Goal: Task Accomplishment & Management: Complete application form

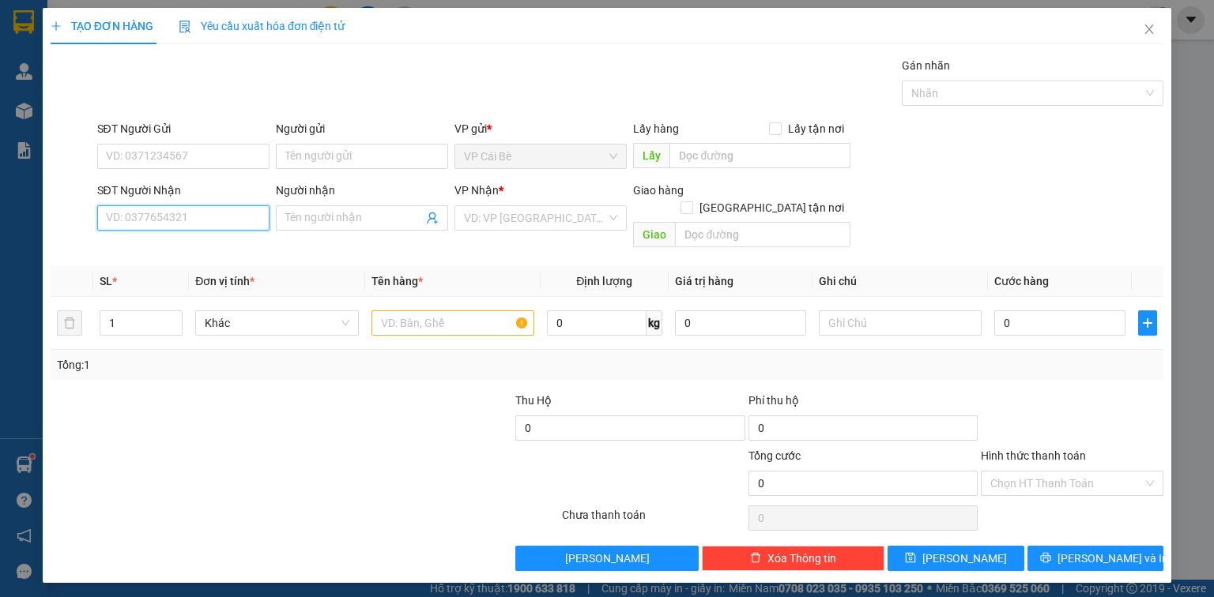
click at [203, 224] on input "SĐT Người Nhận" at bounding box center [183, 217] width 172 height 25
type input "0349984066"
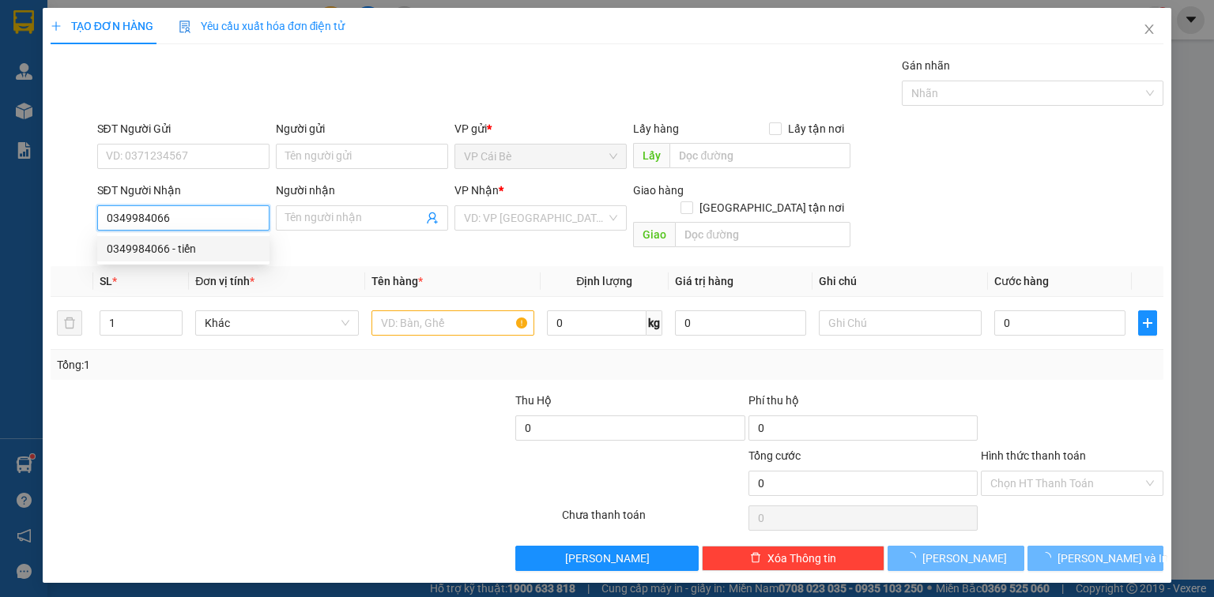
click at [211, 247] on div "0349984066 - tiến" at bounding box center [183, 248] width 153 height 17
type input "tiến"
type input "1.650.000"
type input "40.000"
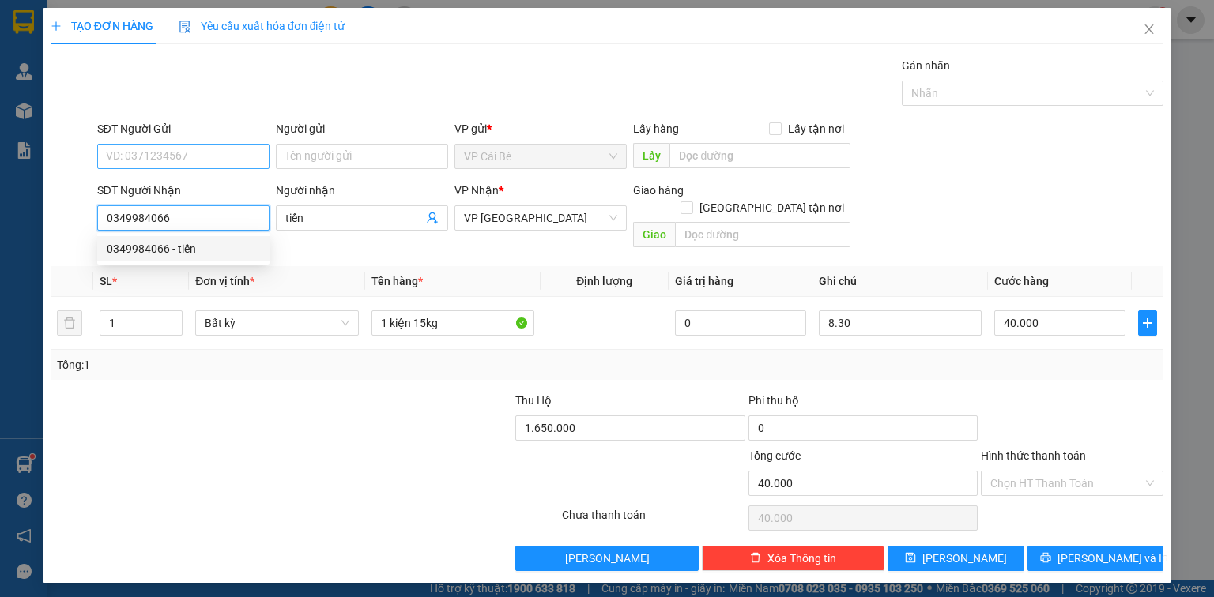
type input "0349984066"
click at [179, 153] on input "SĐT Người Gửi" at bounding box center [183, 156] width 172 height 25
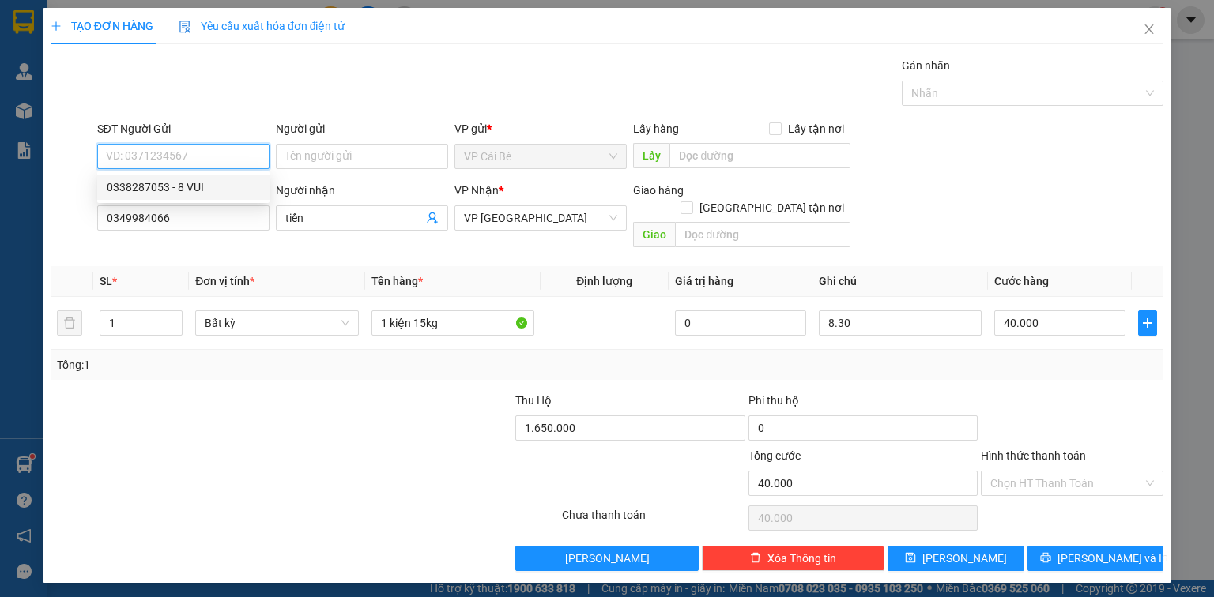
click at [205, 190] on div "0338287053 - 8 VUI" at bounding box center [183, 187] width 153 height 17
type input "0338287053"
type input "8 VUI"
type input "TÁM VUI"
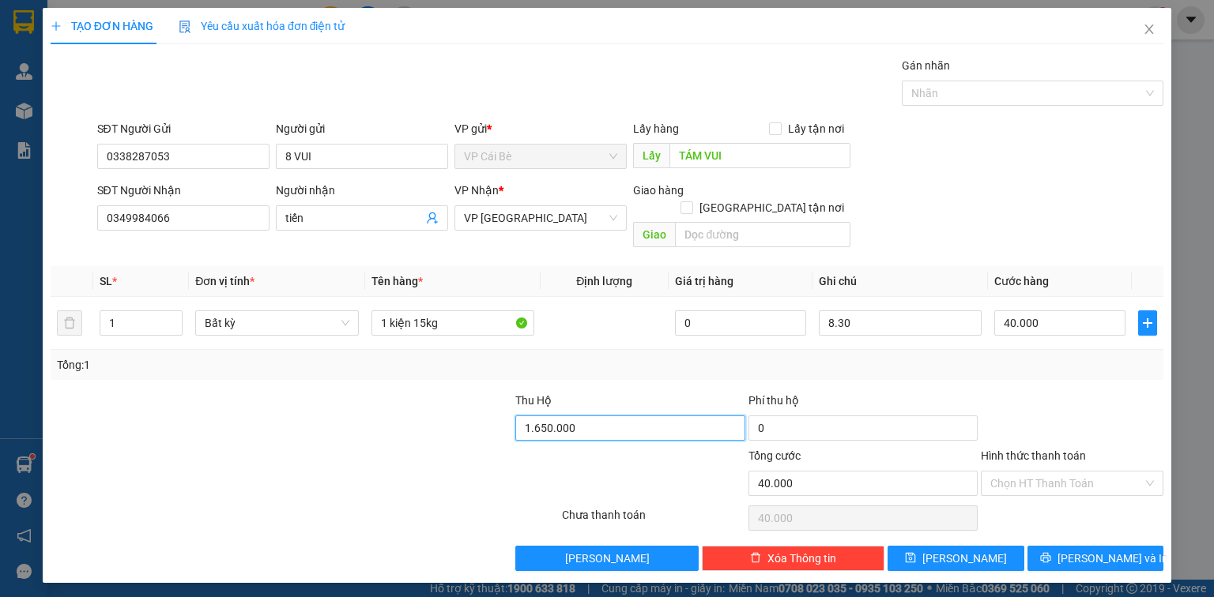
click at [597, 416] on input "1.650.000" at bounding box center [629, 428] width 229 height 25
click at [609, 356] on div "Tổng: 1" at bounding box center [607, 364] width 1100 height 17
type input "1.725.000"
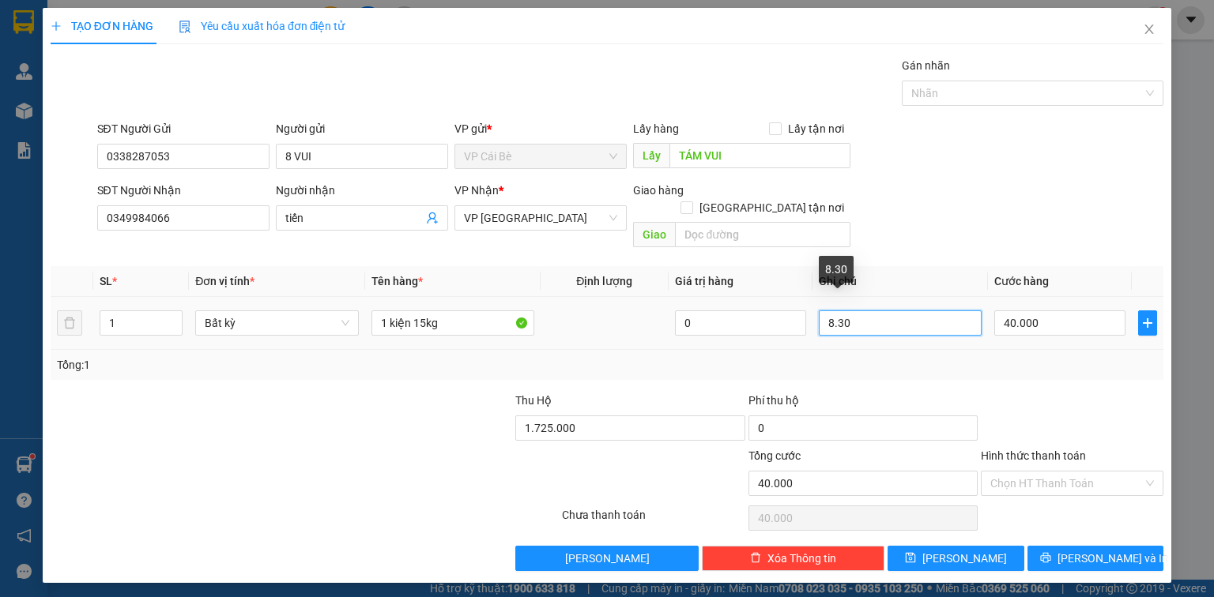
click at [831, 311] on input "8.30" at bounding box center [900, 323] width 163 height 25
type input "10.30"
click at [1002, 196] on div "SĐT Người Nhận 0349984066 Người nhận tiến VP Nhận * VP [GEOGRAPHIC_DATA] Giao h…" at bounding box center [630, 218] width 1073 height 73
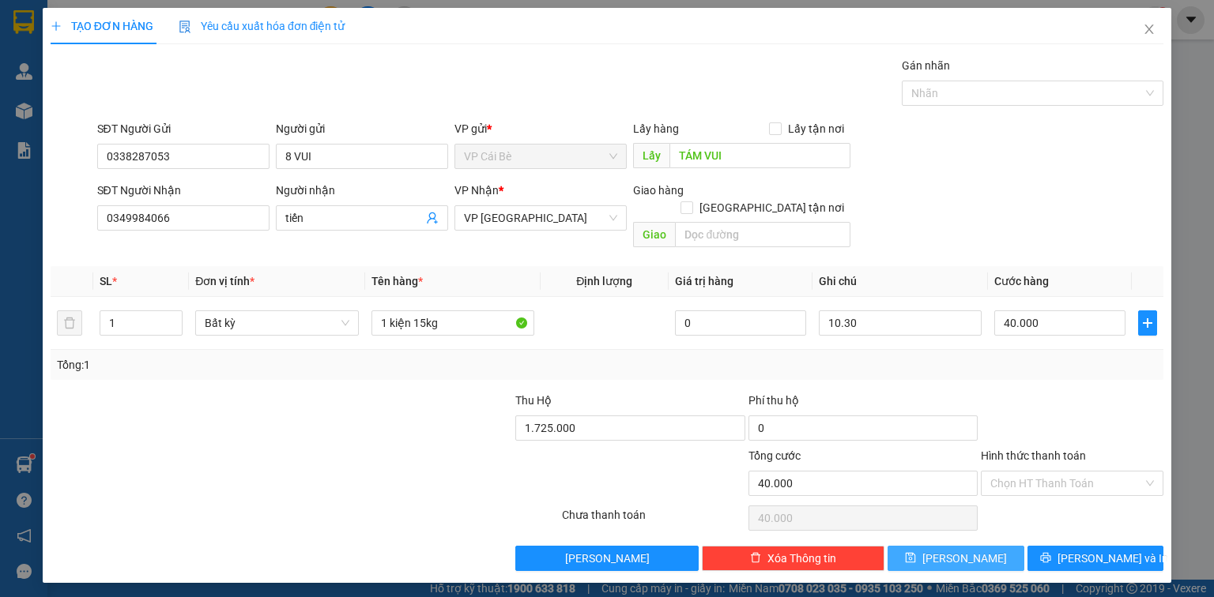
drag, startPoint x: 949, startPoint y: 537, endPoint x: 828, endPoint y: 477, distance: 135.0
click at [949, 546] on button "[PERSON_NAME]" at bounding box center [956, 558] width 137 height 25
type input "0"
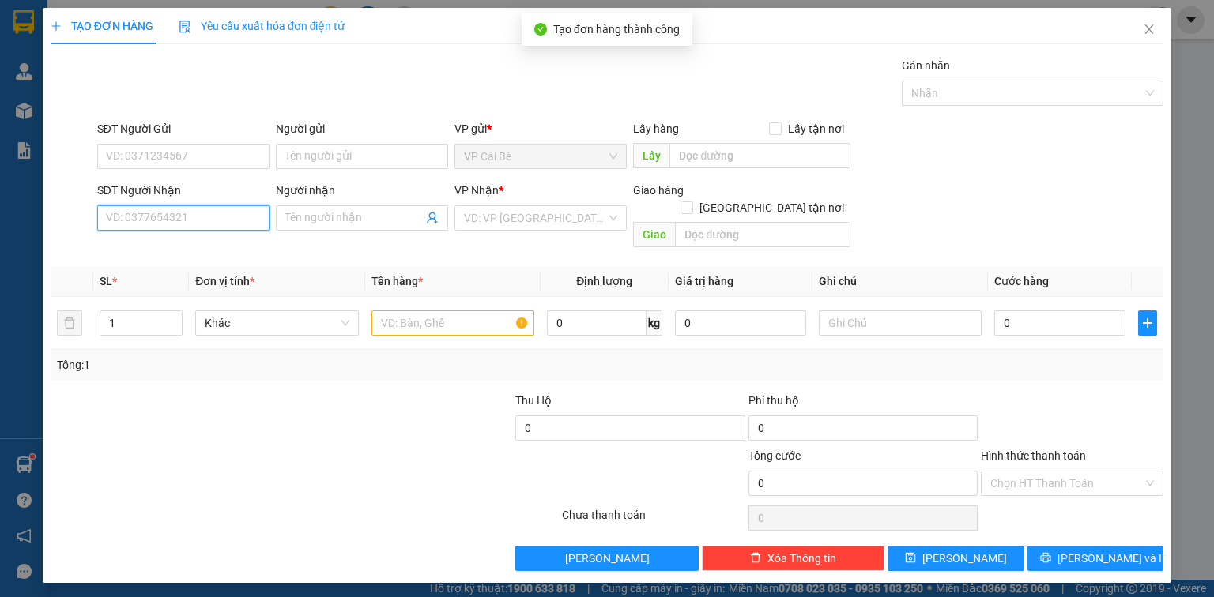
click at [218, 209] on input "SĐT Người Nhận" at bounding box center [183, 217] width 172 height 25
type input "0388148164"
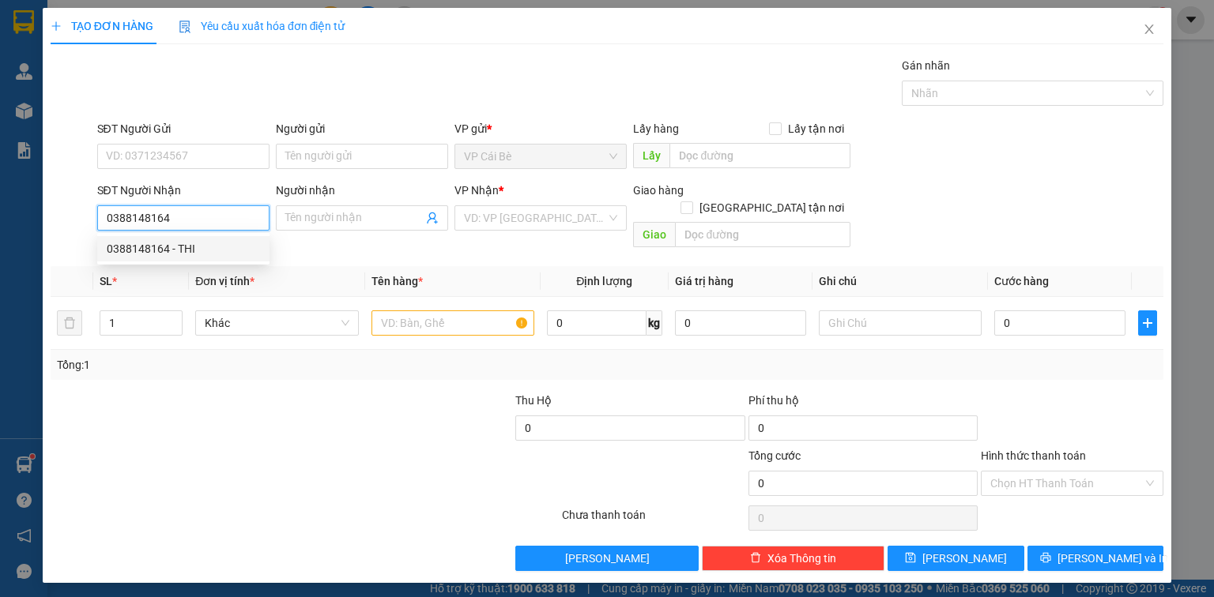
click at [168, 250] on div "0388148164 - THI" at bounding box center [183, 248] width 153 height 17
type input "THI"
type input "50.000"
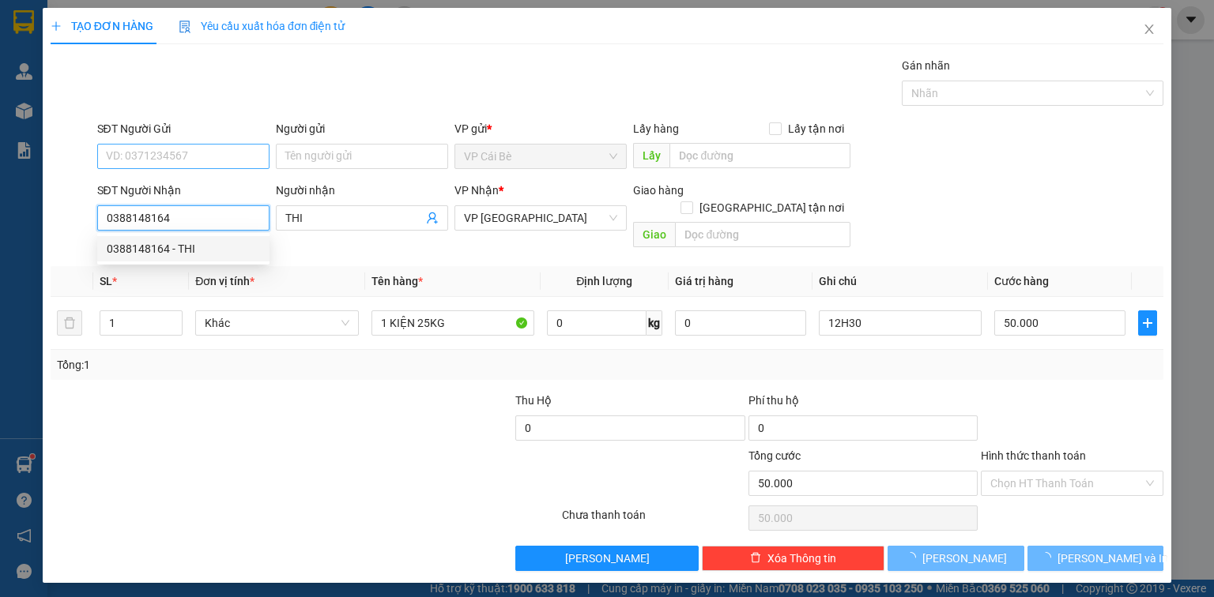
type input "0388148164"
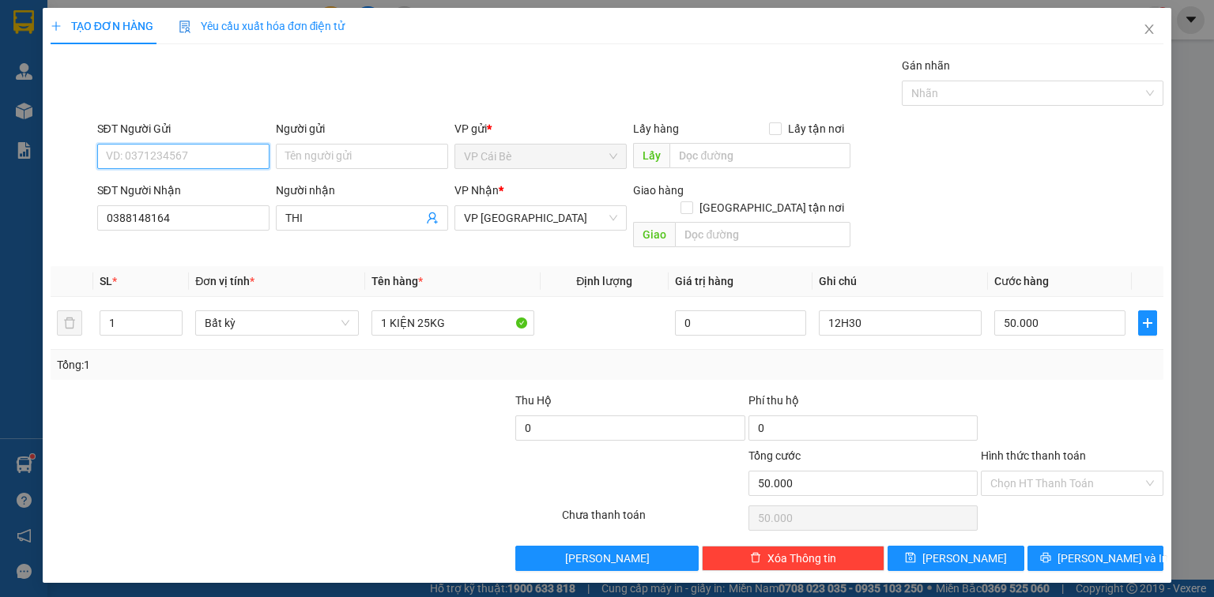
click at [199, 150] on input "SĐT Người Gửi" at bounding box center [183, 156] width 172 height 25
click at [198, 191] on div "0338287053 - 8 VUI" at bounding box center [183, 187] width 153 height 17
type input "0338287053"
type input "8 VUI"
type input "TÁM VUI"
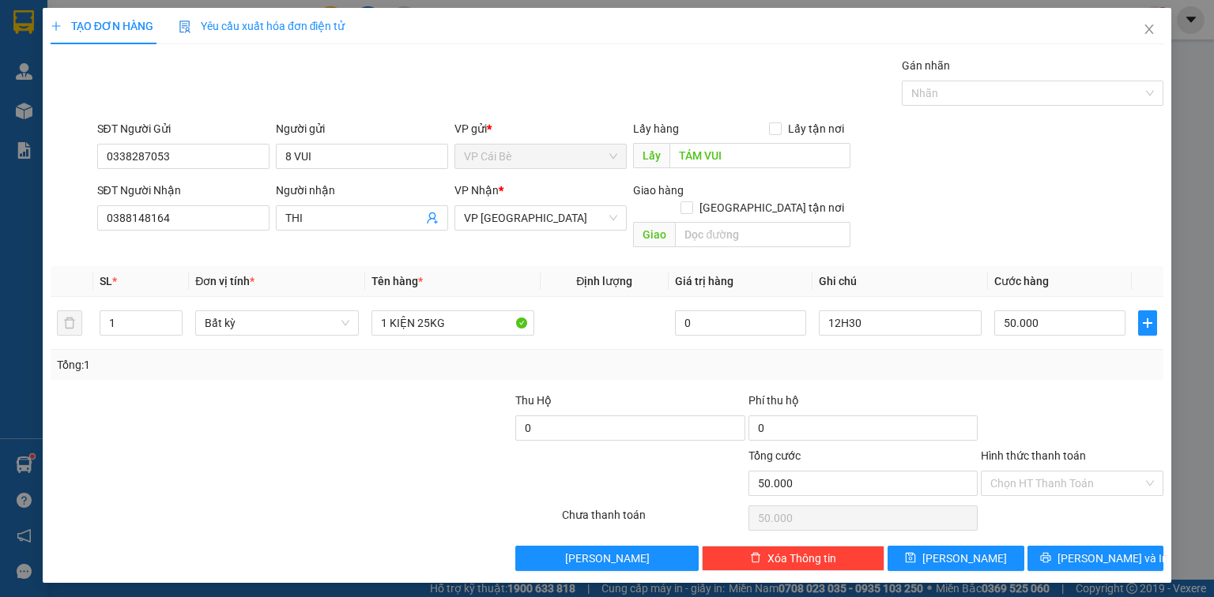
click at [376, 447] on div at bounding box center [468, 474] width 186 height 55
drag, startPoint x: 705, startPoint y: 345, endPoint x: 779, endPoint y: 335, distance: 75.0
click at [706, 356] on div "Tổng: 1" at bounding box center [607, 364] width 1100 height 17
click at [841, 311] on input "12H30" at bounding box center [900, 323] width 163 height 25
type input "10H30"
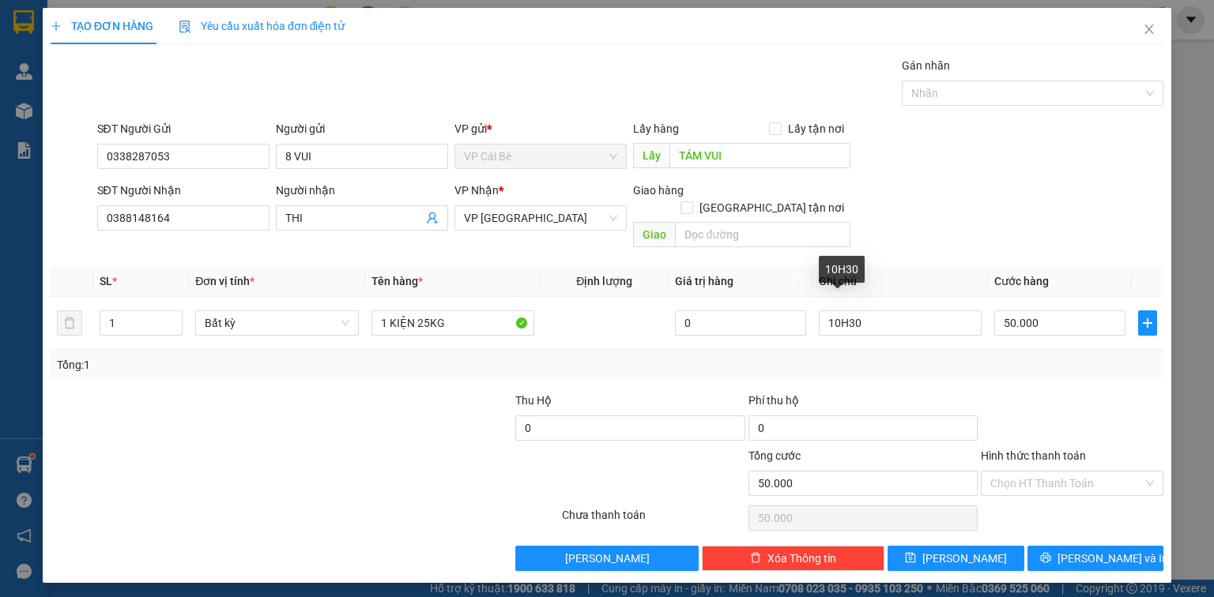
click at [940, 213] on div "SĐT Người Nhận 0388148164 Người nhận THI VP Nhận * VP [GEOGRAPHIC_DATA] Giao hà…" at bounding box center [630, 218] width 1073 height 73
click at [857, 356] on div "Tổng: 1" at bounding box center [607, 364] width 1100 height 17
click at [1073, 186] on div "SĐT Người Nhận 0388148164 Người nhận THI VP Nhận * VP [GEOGRAPHIC_DATA] Giao hà…" at bounding box center [630, 218] width 1073 height 73
click at [319, 395] on div at bounding box center [397, 419] width 232 height 55
click at [985, 184] on div "SĐT Người Nhận 0388148164 Người nhận THI VP Nhận * VP [GEOGRAPHIC_DATA] Giao hà…" at bounding box center [630, 218] width 1073 height 73
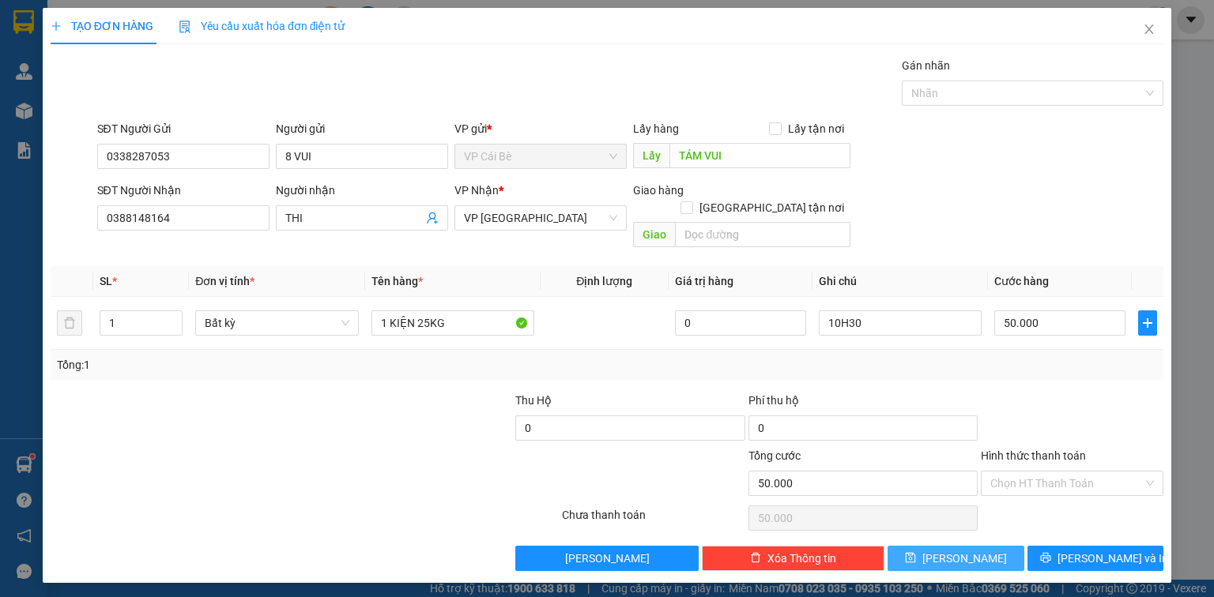
click at [936, 546] on button "[PERSON_NAME]" at bounding box center [956, 558] width 137 height 25
type input "0"
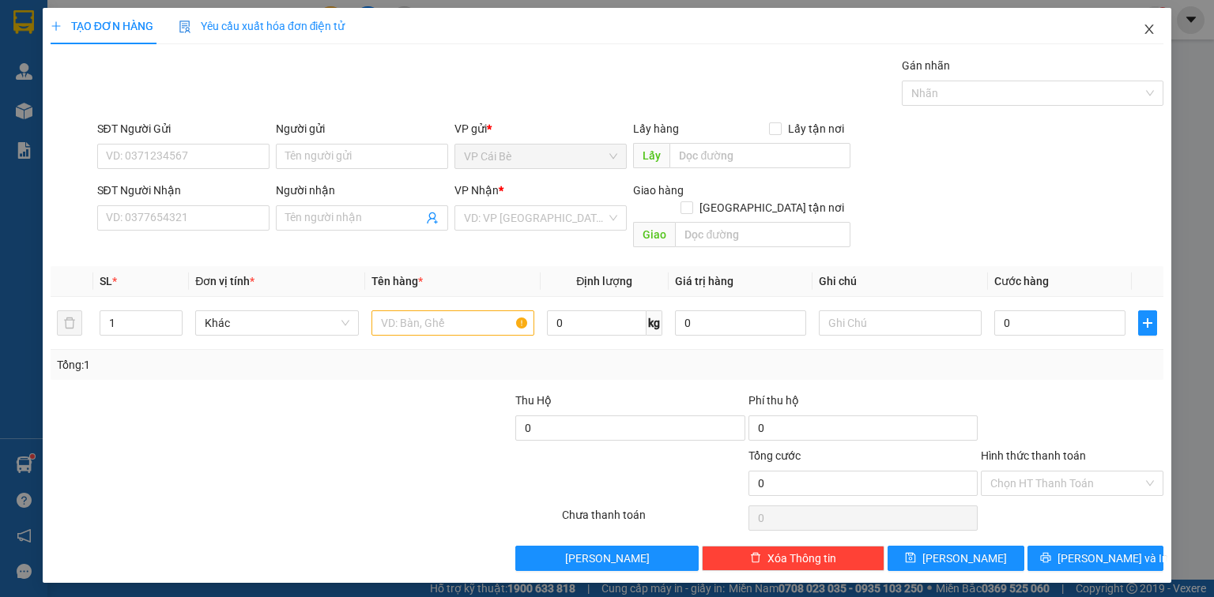
click at [1152, 32] on icon "close" at bounding box center [1149, 29] width 13 height 13
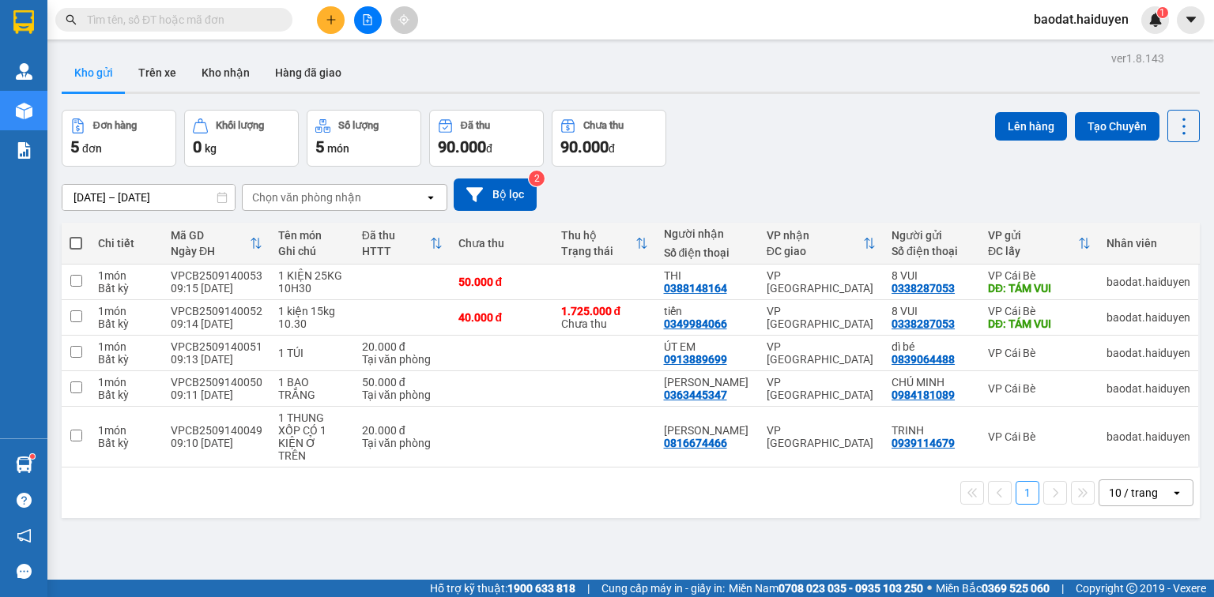
click at [220, 16] on input "text" at bounding box center [180, 19] width 187 height 17
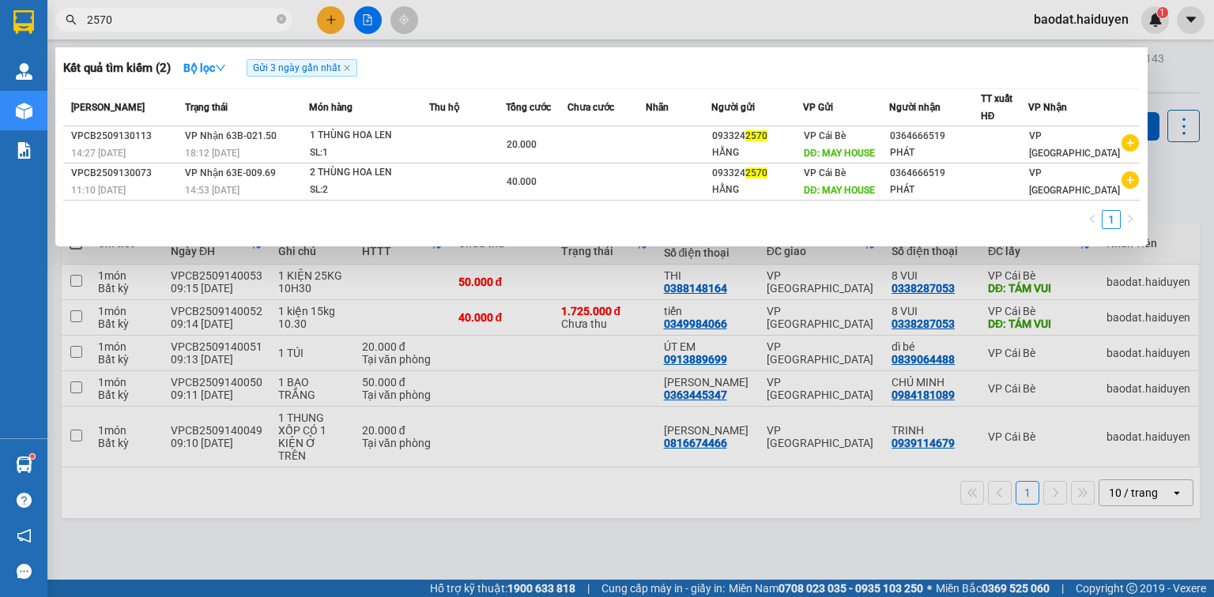
type input "2570"
click at [319, 20] on div at bounding box center [607, 298] width 1214 height 597
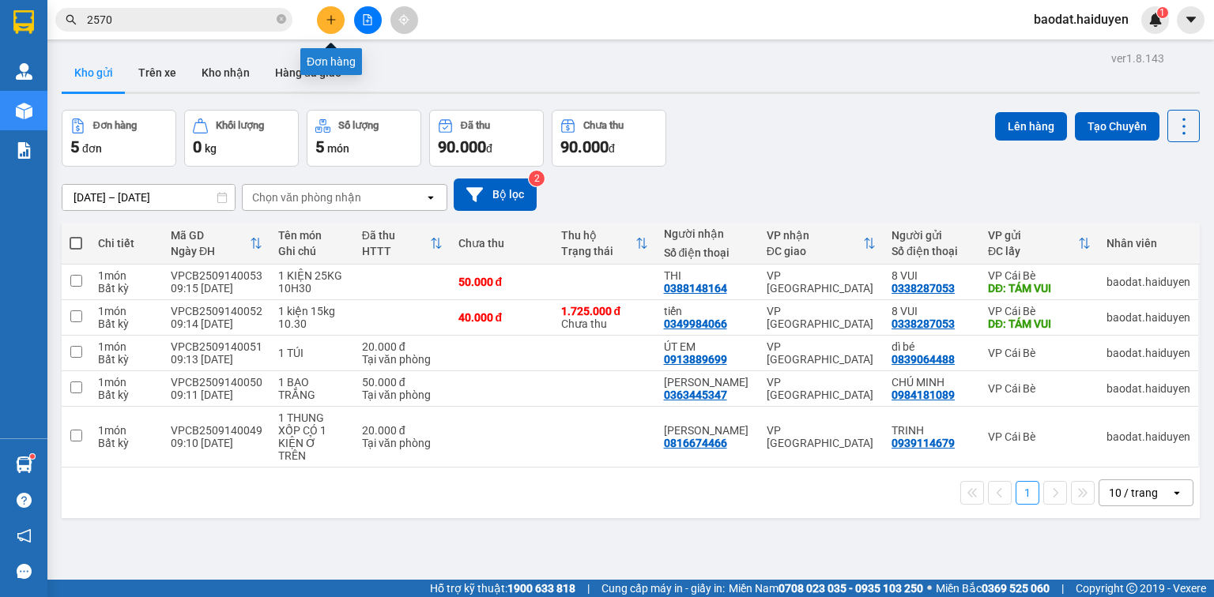
click at [327, 25] on button at bounding box center [331, 20] width 28 height 28
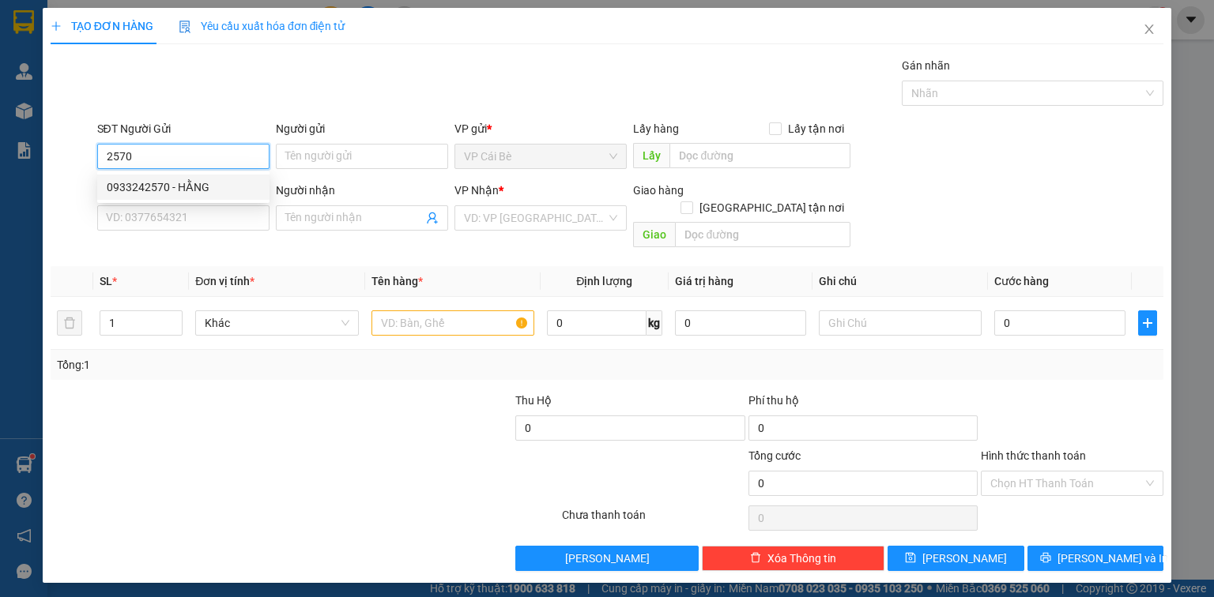
click at [174, 185] on div "0933242570 - HẰNG" at bounding box center [183, 187] width 153 height 17
type input "0933242570"
type input "HẰNG"
type input "MAY HOUSE"
type input "0364666519"
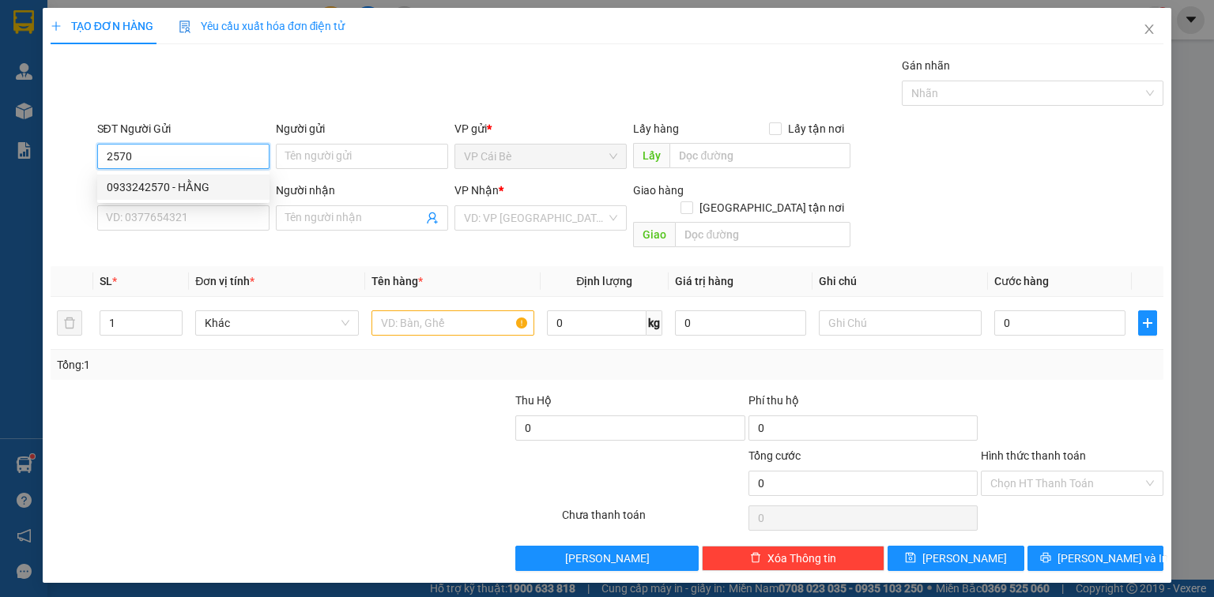
type input "PHÁT"
type input "20.000"
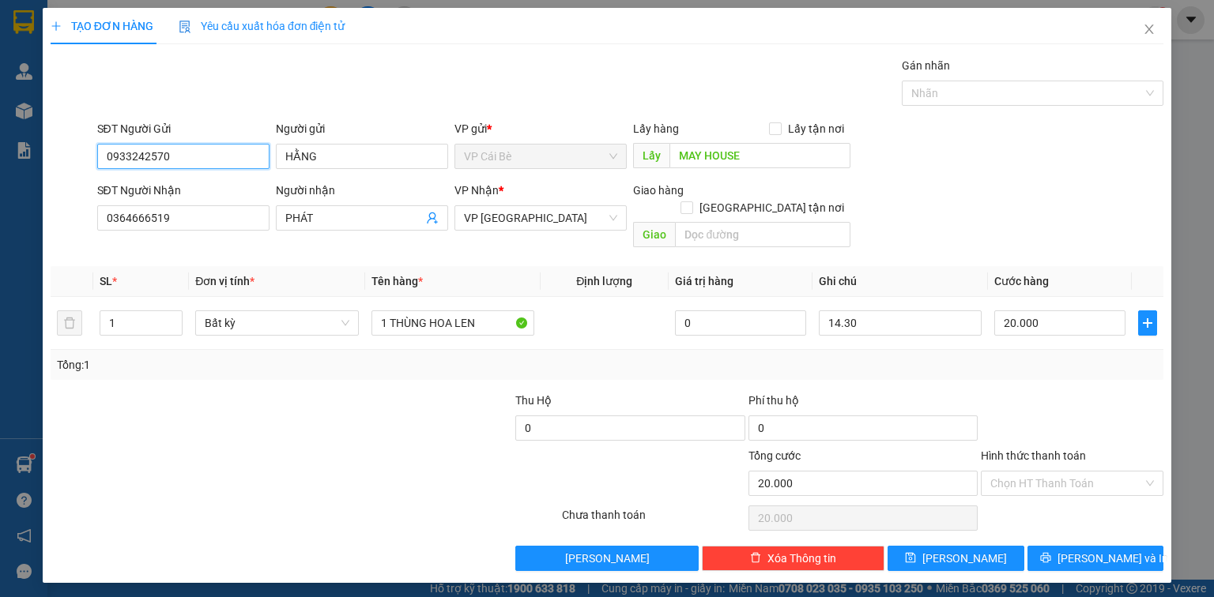
type input "0933242570"
click at [623, 356] on div "Tổng: 1" at bounding box center [607, 364] width 1100 height 17
drag, startPoint x: 69, startPoint y: 224, endPoint x: 22, endPoint y: 233, distance: 47.4
click at [23, 233] on div "TẠO ĐƠN HÀNG Yêu cầu xuất hóa đơn điện tử Transit Pickup Surcharge Ids Transit …" at bounding box center [607, 298] width 1214 height 597
drag, startPoint x: 0, startPoint y: 180, endPoint x: 0, endPoint y: 199, distance: 19.0
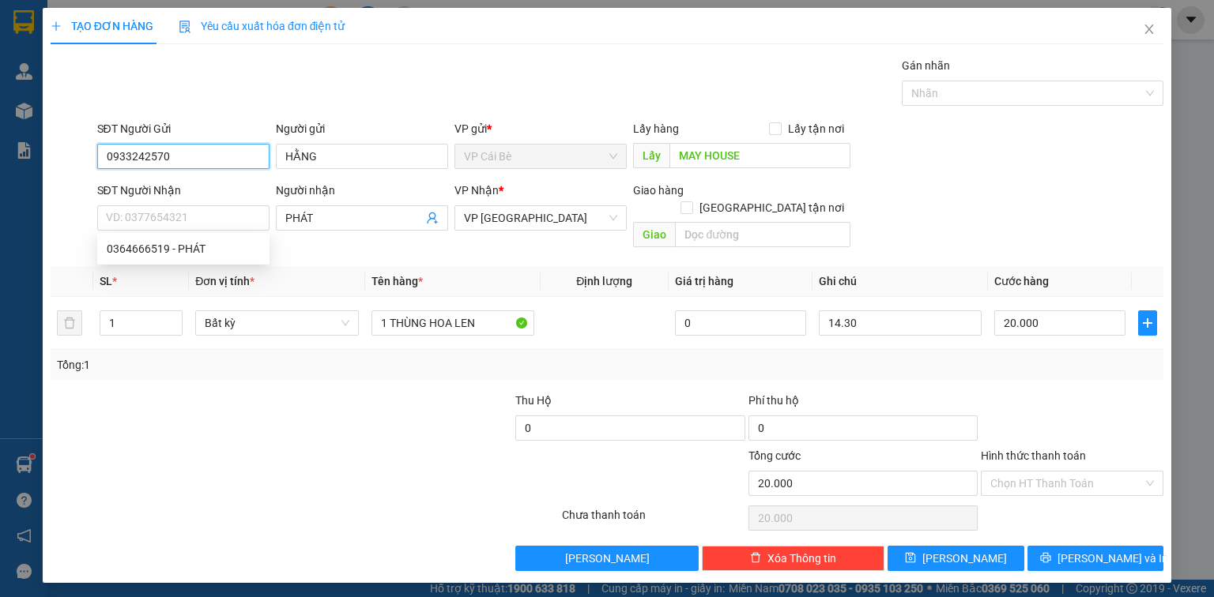
click at [0, 199] on div "TẠO ĐƠN HÀNG Yêu cầu xuất hóa đơn điện tử Transit Pickup Surcharge Ids Transit …" at bounding box center [607, 298] width 1214 height 597
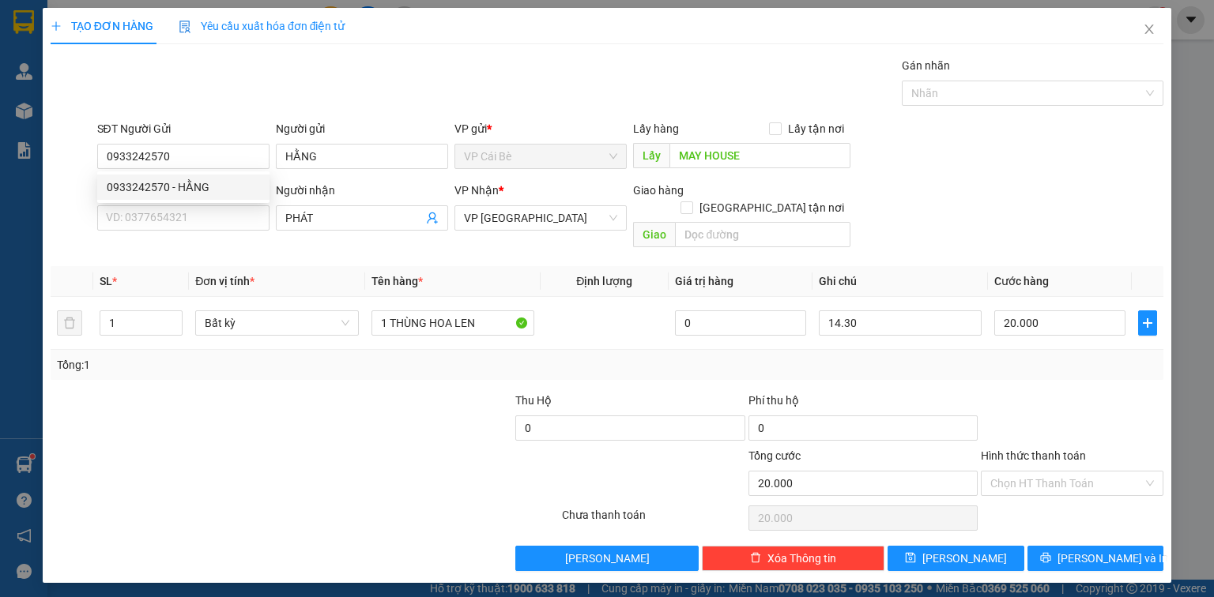
click at [198, 96] on div "Gói vận chuyển * Tiêu chuẩn Gán nhãn Nhãn" at bounding box center [630, 84] width 1073 height 55
click at [196, 215] on input "SĐT Người Nhận" at bounding box center [183, 217] width 172 height 25
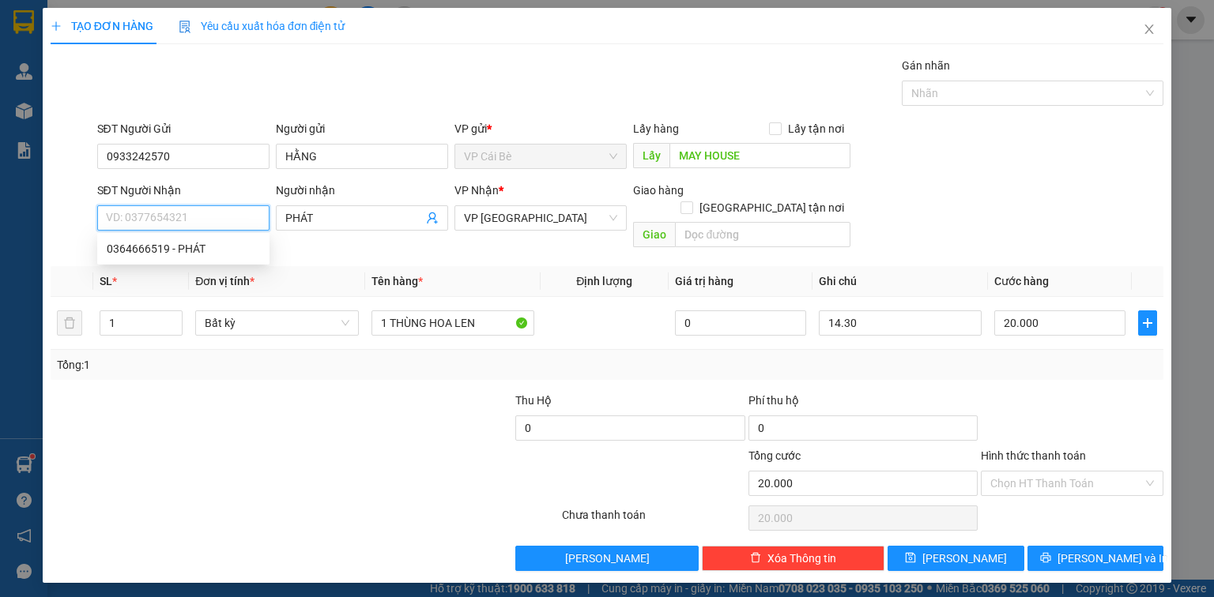
paste input "0933242570"
type input "0933242570"
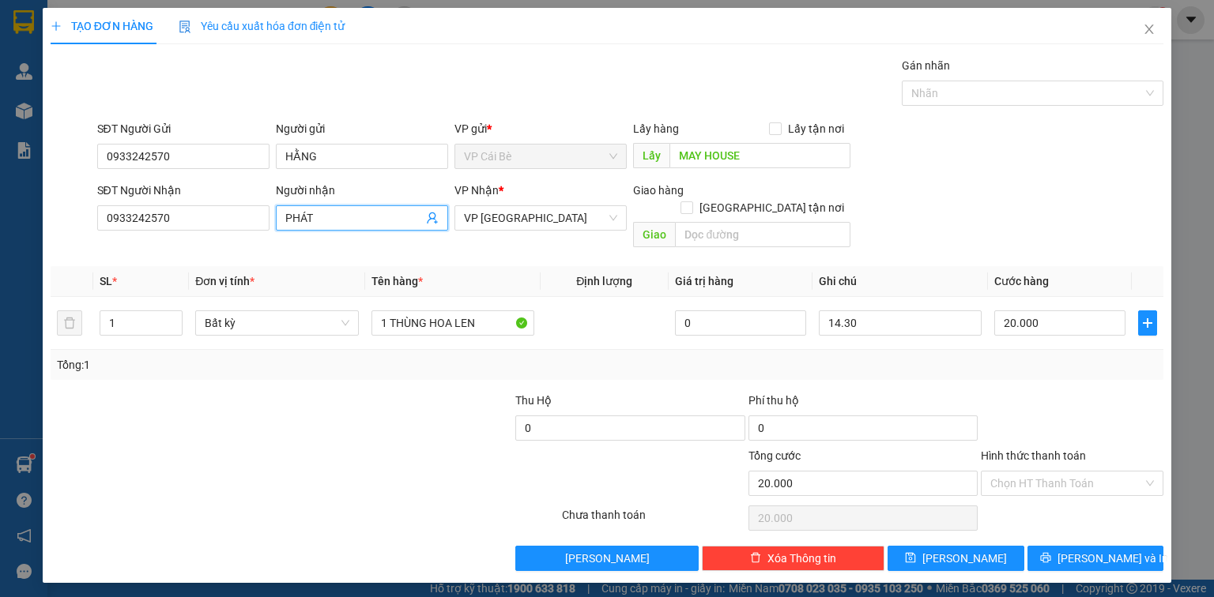
drag, startPoint x: 328, startPoint y: 217, endPoint x: 300, endPoint y: 224, distance: 28.6
click at [300, 224] on input "PHÁT" at bounding box center [354, 217] width 138 height 17
type input "P"
click at [341, 110] on div "Gói vận chuyển * Tiêu chuẩn Gán nhãn Nhãn" at bounding box center [630, 84] width 1073 height 55
click at [622, 304] on td at bounding box center [605, 323] width 128 height 53
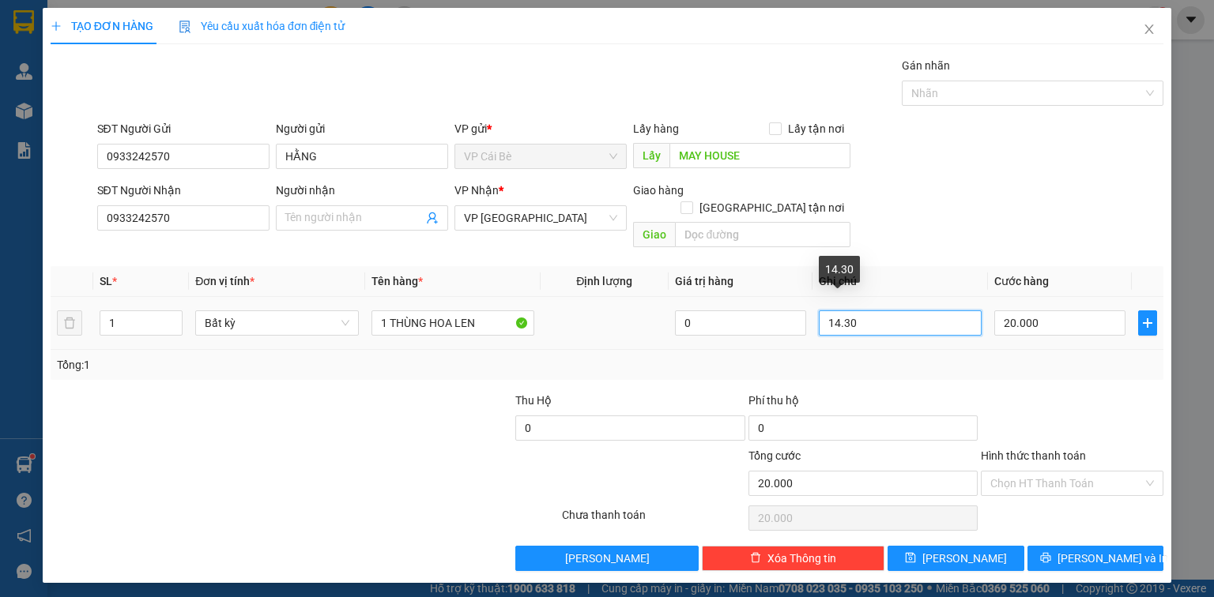
click at [839, 311] on input "14.30" at bounding box center [900, 323] width 163 height 25
type input "10.30"
click at [1004, 199] on div "SĐT Người Nhận 0933242570 Người nhận Tên người nhận VP Nhận * VP [GEOGRAPHIC_DA…" at bounding box center [630, 218] width 1073 height 73
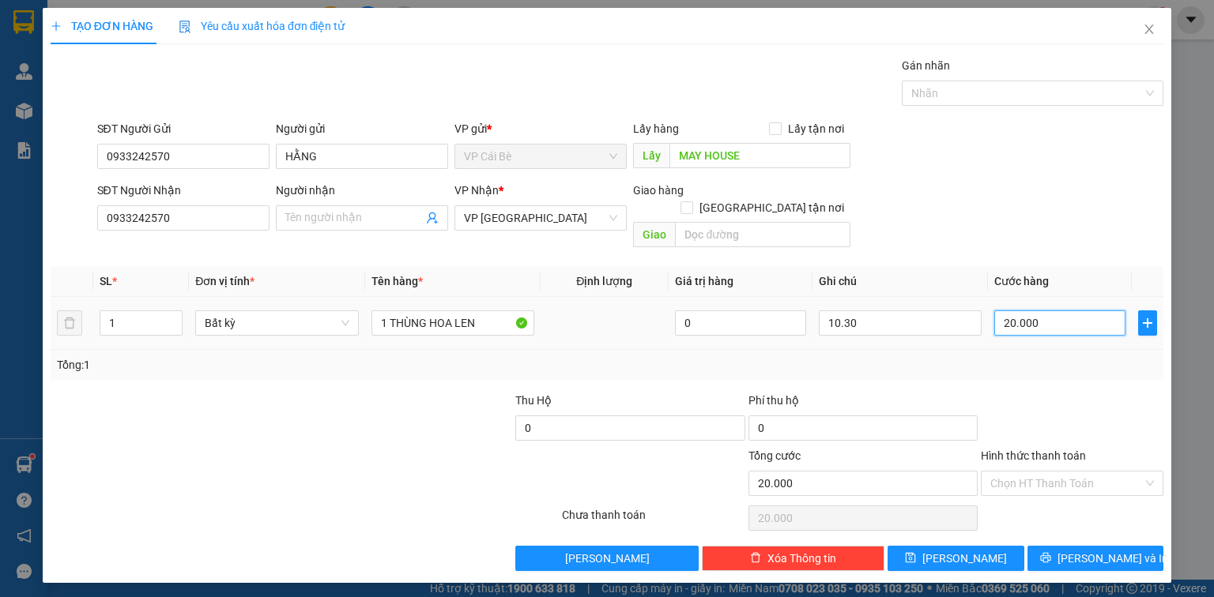
click at [1043, 311] on input "20.000" at bounding box center [1059, 323] width 131 height 25
type input "0"
type input "03"
type input "3"
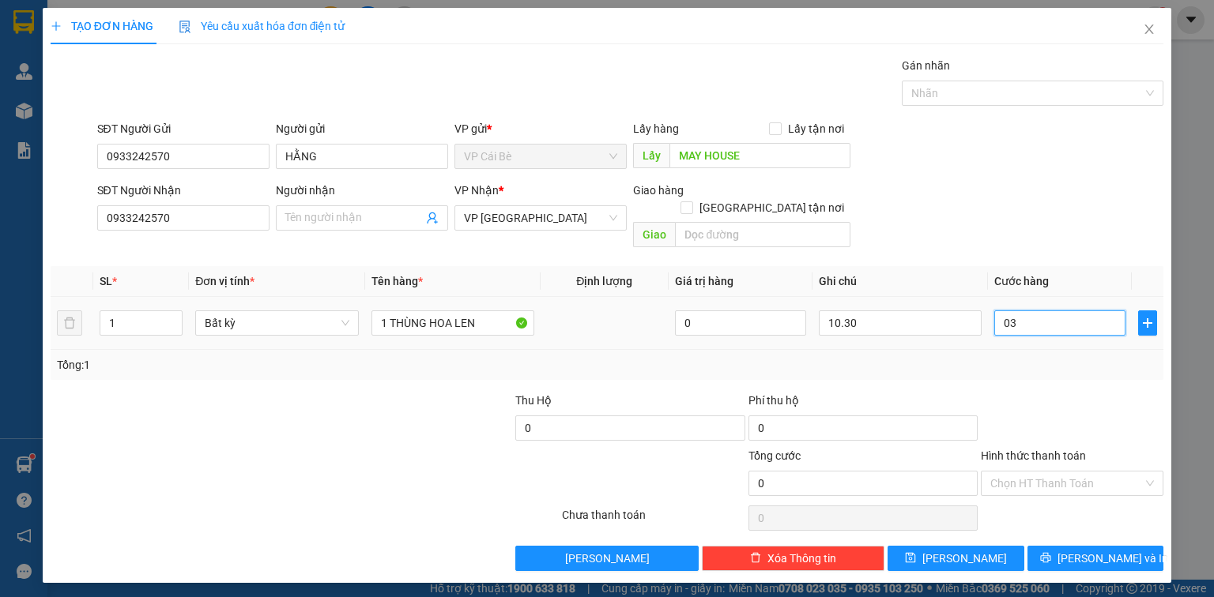
type input "3"
type input "30"
type input "030"
type input "30.000"
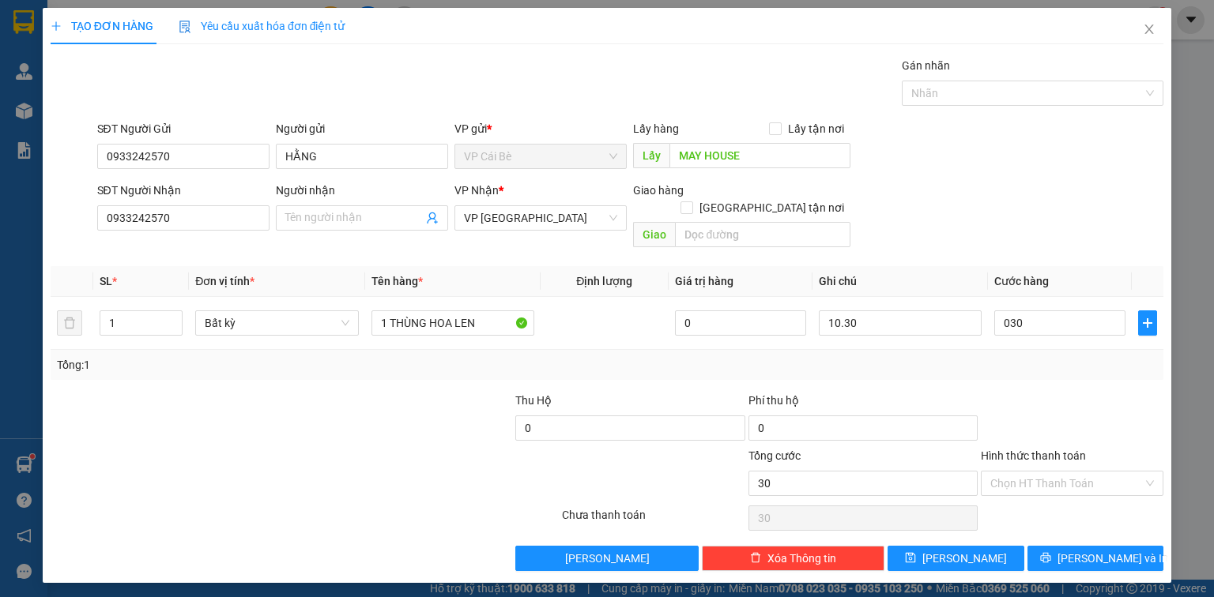
type input "30.000"
click at [990, 199] on div "SĐT Người Nhận 0933242570 Người nhận Tên người nhận VP Nhận * VP [GEOGRAPHIC_DA…" at bounding box center [630, 218] width 1073 height 73
click at [345, 425] on div at bounding box center [397, 419] width 232 height 55
click at [633, 356] on div "Tổng: 1" at bounding box center [607, 364] width 1100 height 17
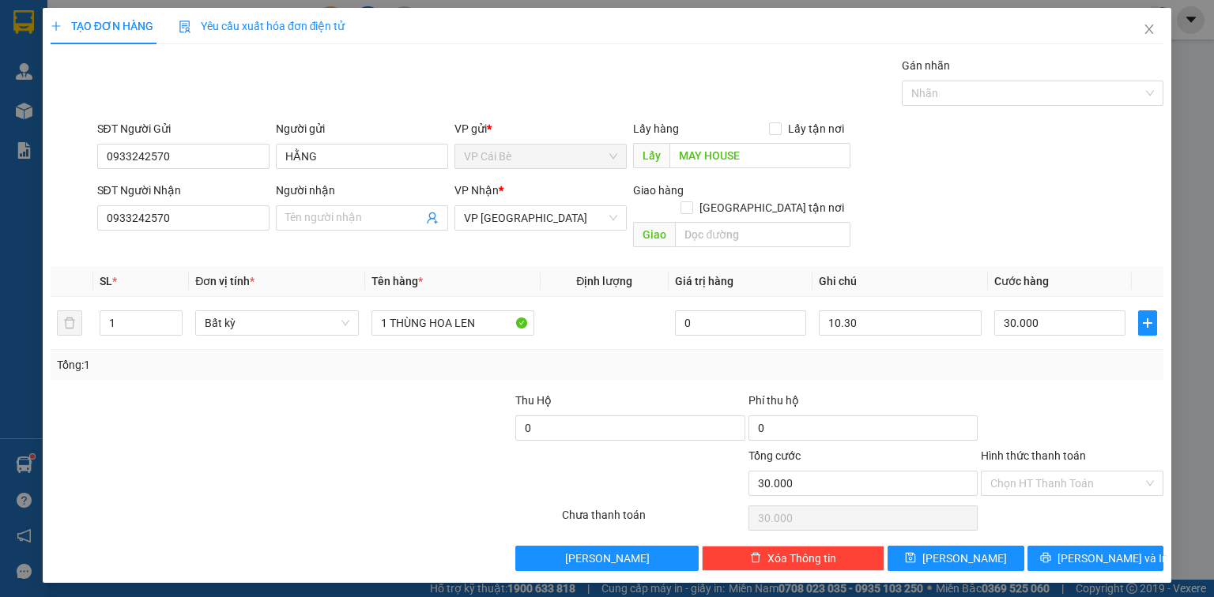
click at [1061, 152] on div "SĐT Người Gửi 0933242570 Người gửi HẰNG VP gửi * VP [PERSON_NAME] Lấy hàng Lấy …" at bounding box center [630, 147] width 1073 height 55
click at [997, 472] on input "Hình thức thanh toán" at bounding box center [1066, 484] width 153 height 24
click at [408, 447] on div at bounding box center [468, 474] width 186 height 55
click at [967, 364] on div "Transit Pickup Surcharge Ids Transit Deliver Surcharge Ids Transit Deliver Surc…" at bounding box center [607, 314] width 1113 height 514
click at [1026, 472] on input "Hình thức thanh toán" at bounding box center [1066, 484] width 153 height 24
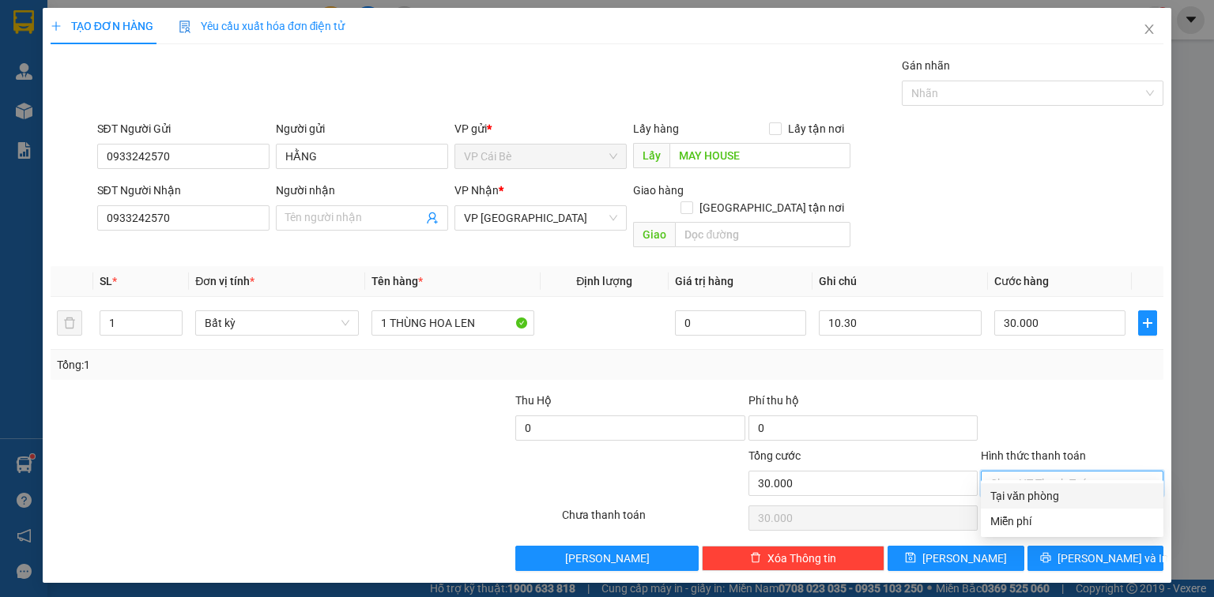
click at [1019, 490] on div "Tại văn phòng" at bounding box center [1072, 496] width 164 height 17
type input "0"
click at [376, 447] on div at bounding box center [468, 474] width 186 height 55
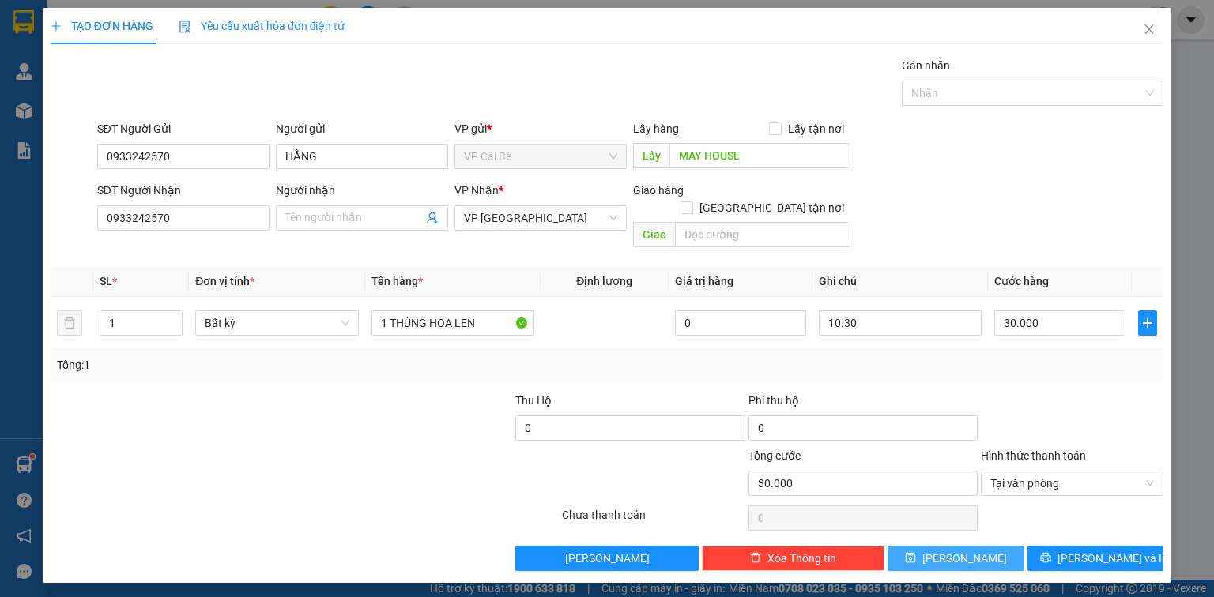
click at [958, 550] on span "[PERSON_NAME]" at bounding box center [964, 558] width 85 height 17
type input "0"
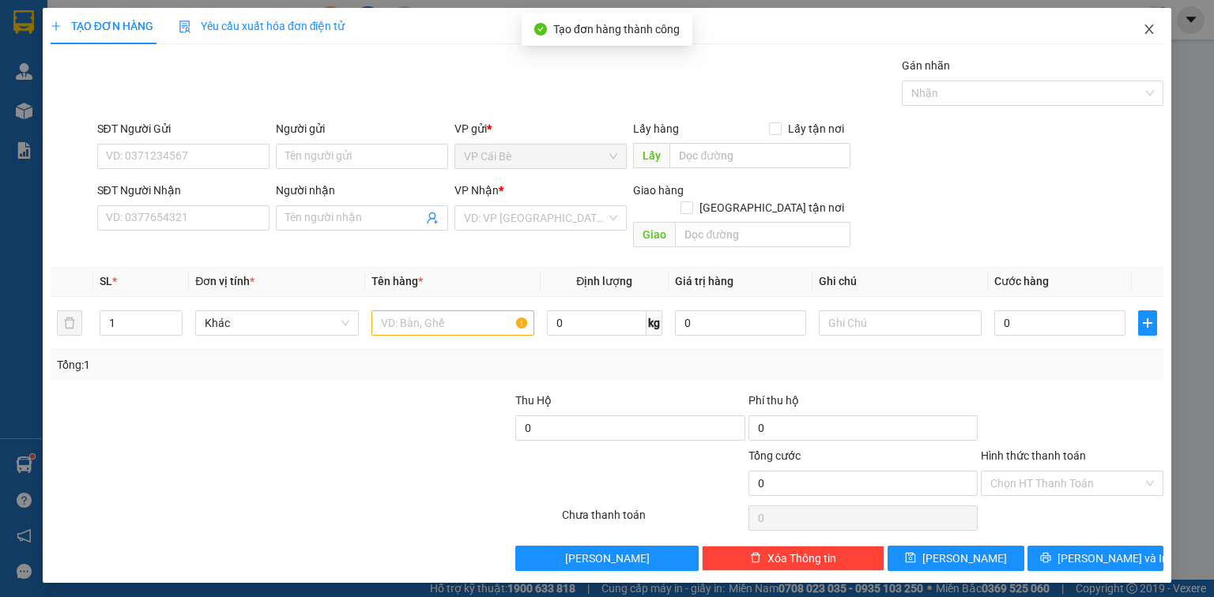
click at [1148, 32] on icon "close" at bounding box center [1149, 28] width 9 height 9
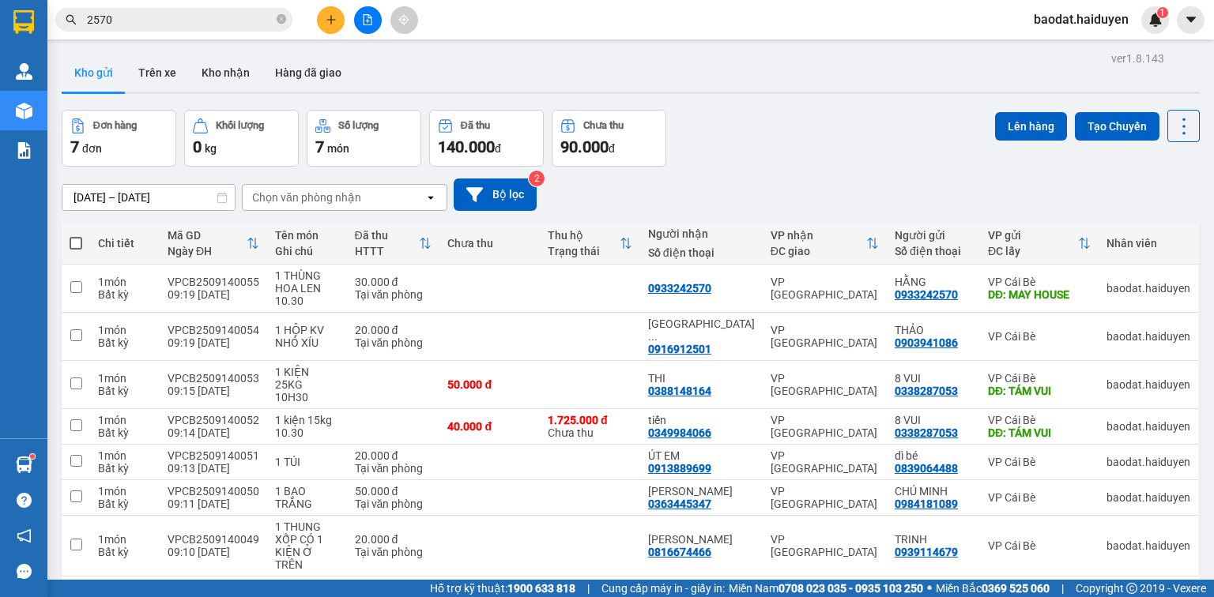
click at [210, 23] on input "2570" at bounding box center [180, 19] width 187 height 17
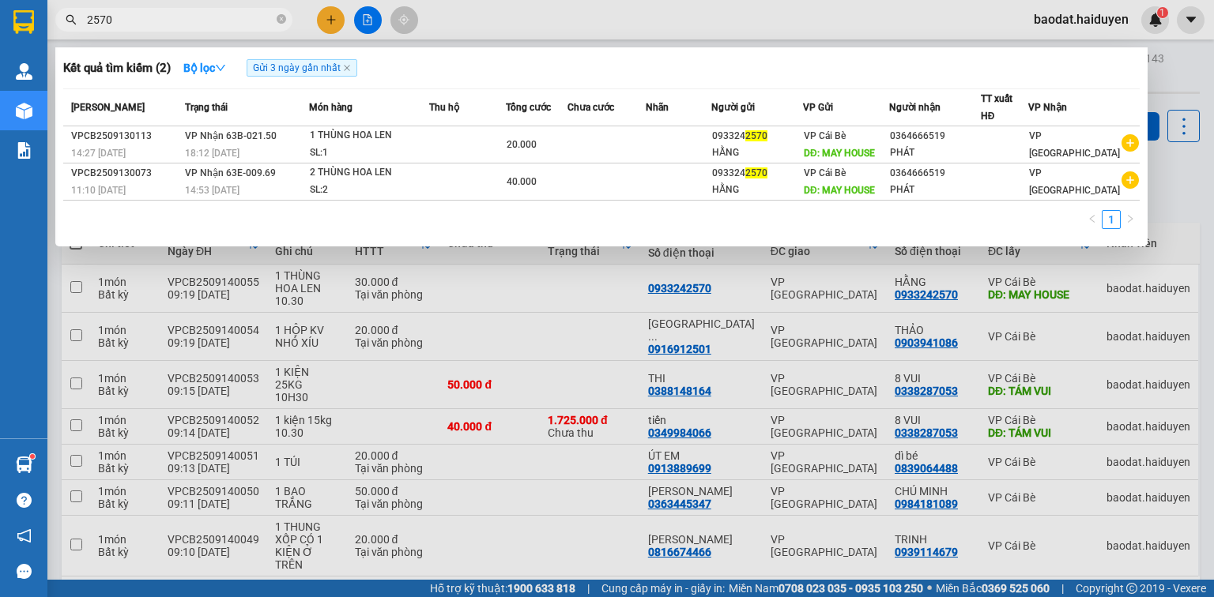
click at [280, 21] on icon "close-circle" at bounding box center [281, 18] width 9 height 9
type input "130025"
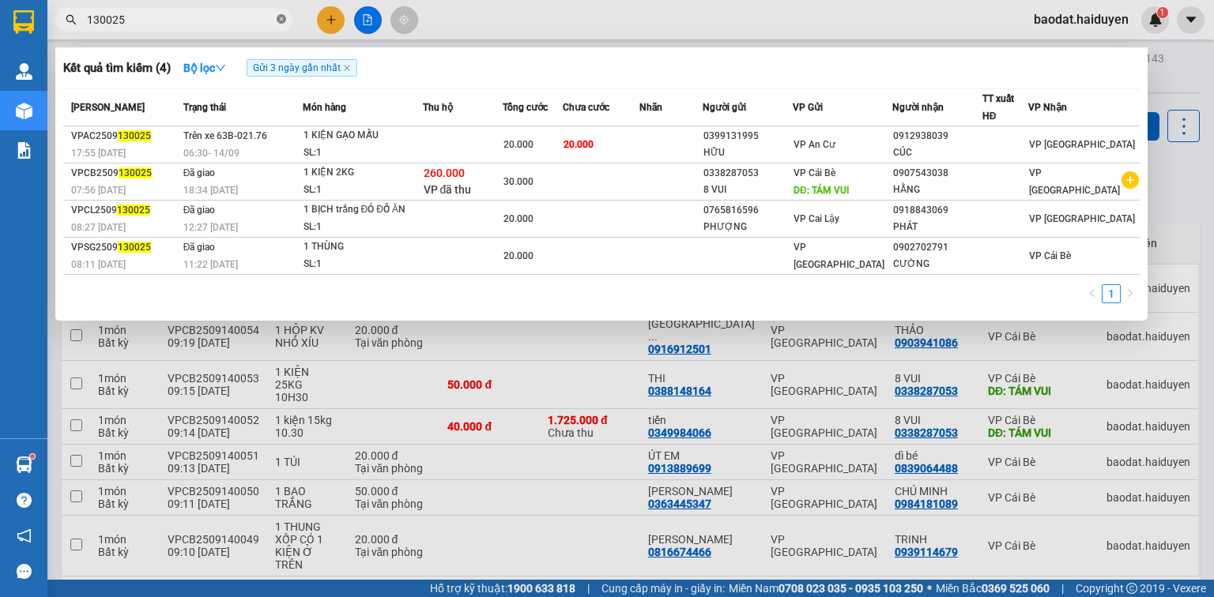
click at [278, 18] on icon "close-circle" at bounding box center [281, 18] width 9 height 9
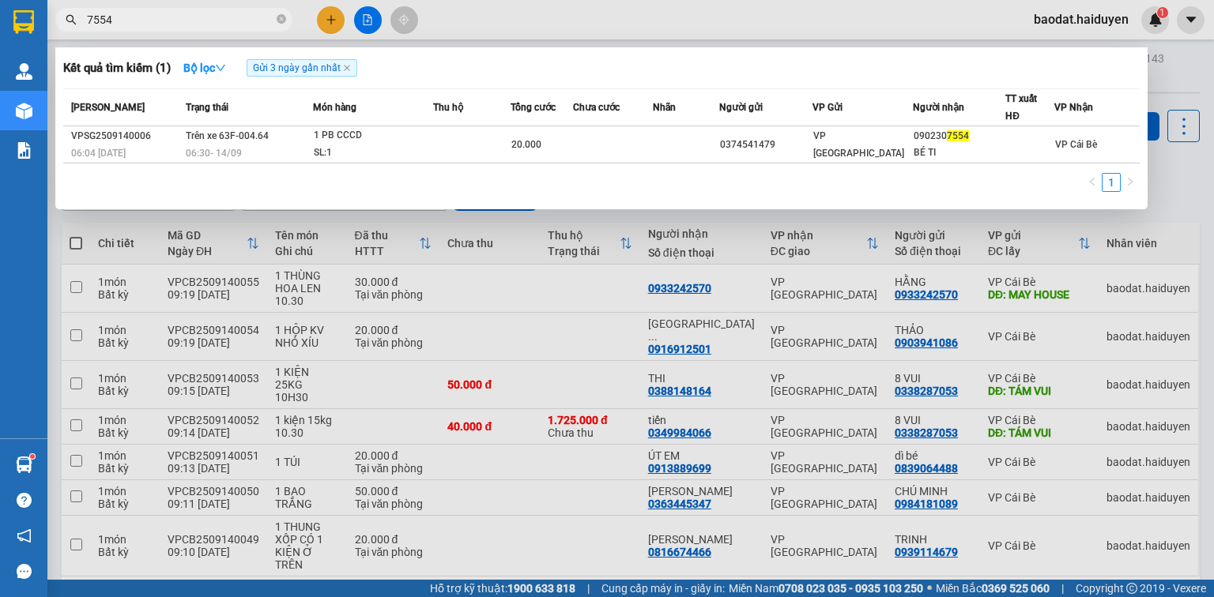
type input "7554"
